Goal: Navigation & Orientation: Find specific page/section

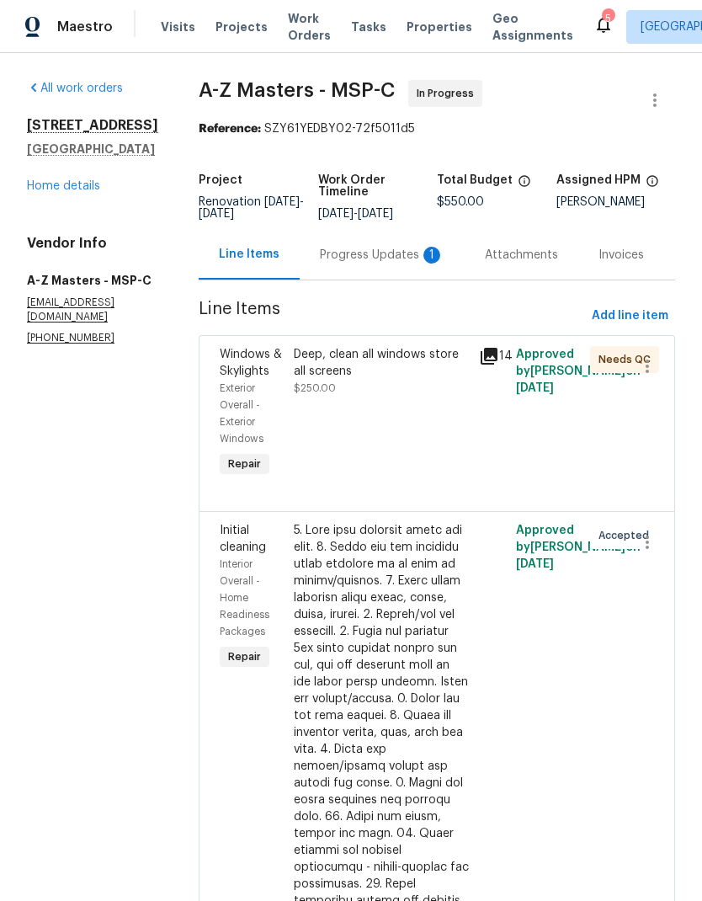
scroll to position [-8, 0]
click at [428, 26] on span "Properties" at bounding box center [440, 27] width 66 height 17
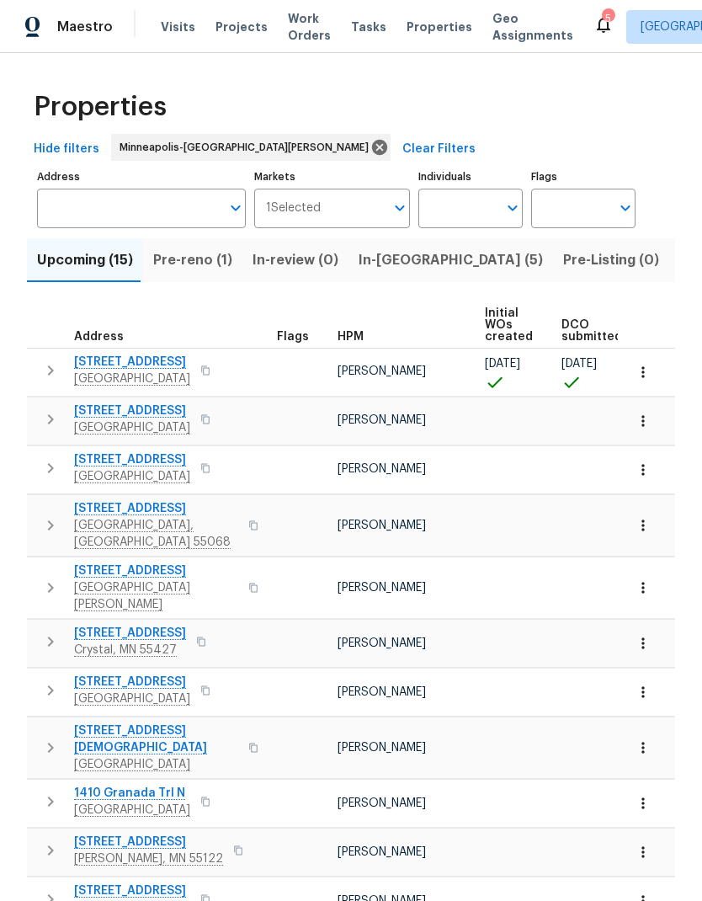
click at [195, 262] on span "Pre-reno (1)" at bounding box center [192, 260] width 79 height 24
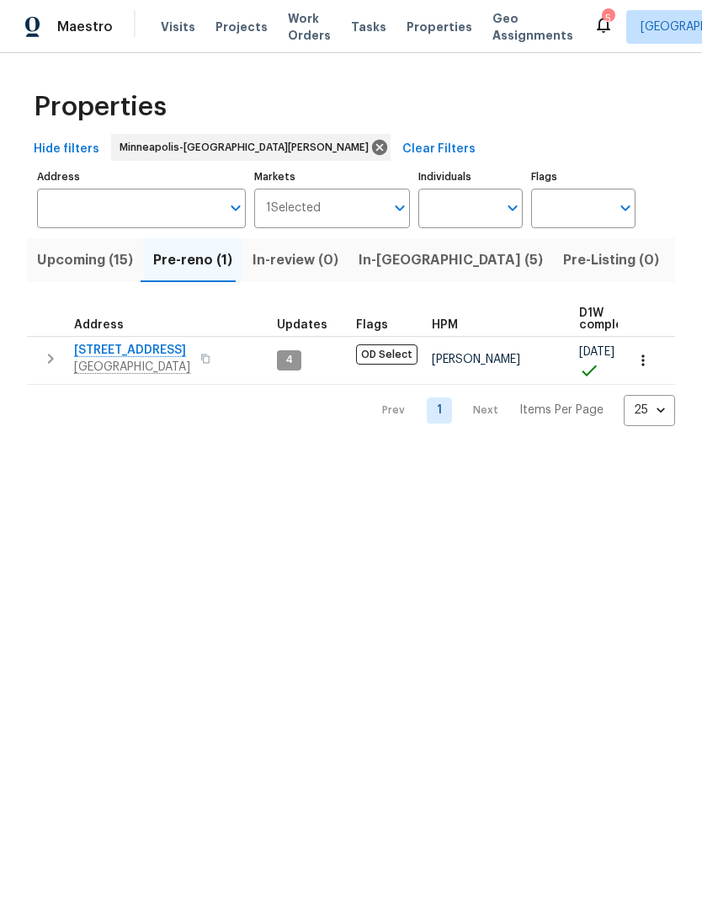
click at [94, 266] on span "Upcoming (15)" at bounding box center [85, 260] width 96 height 24
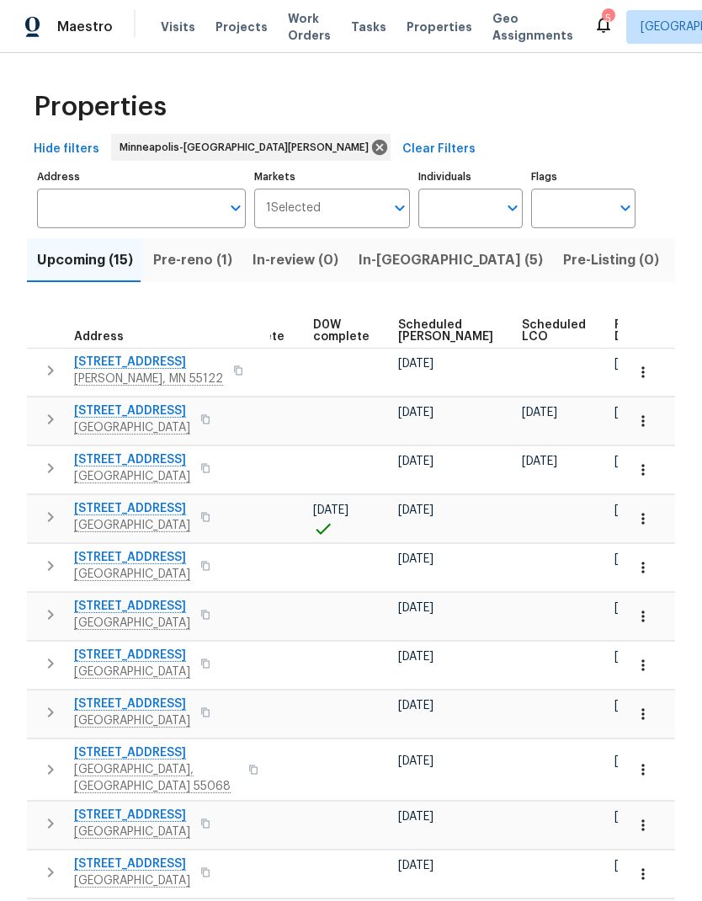
scroll to position [0, 422]
click at [615, 336] on span "Ready Date" at bounding box center [633, 331] width 37 height 24
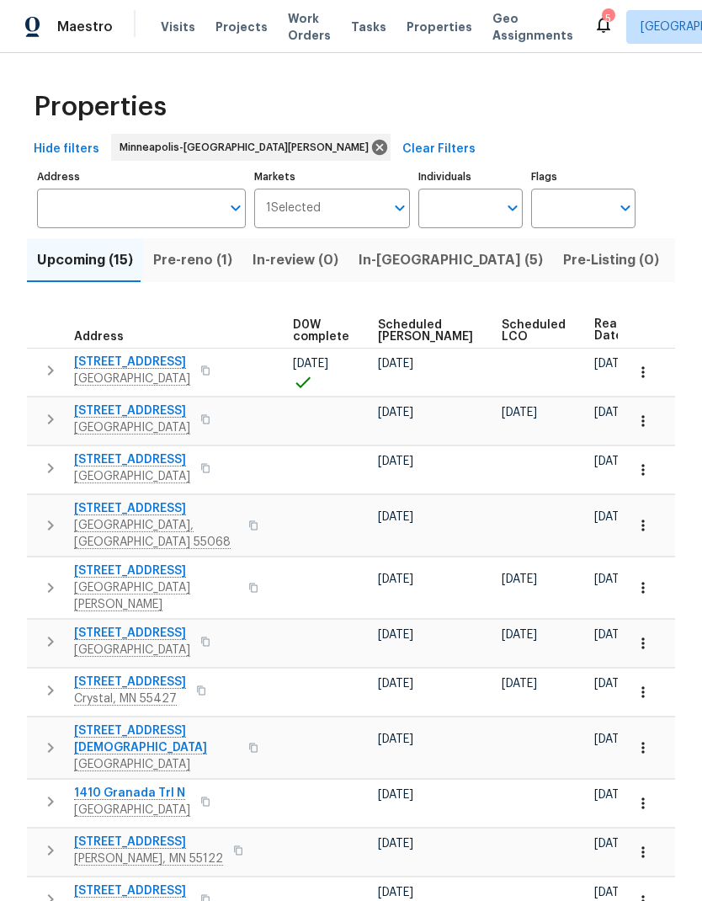
scroll to position [0, 442]
click at [428, 34] on span "Properties" at bounding box center [440, 27] width 66 height 17
click at [387, 263] on span "In-[GEOGRAPHIC_DATA] (5)" at bounding box center [451, 260] width 184 height 24
